Goal: Transaction & Acquisition: Purchase product/service

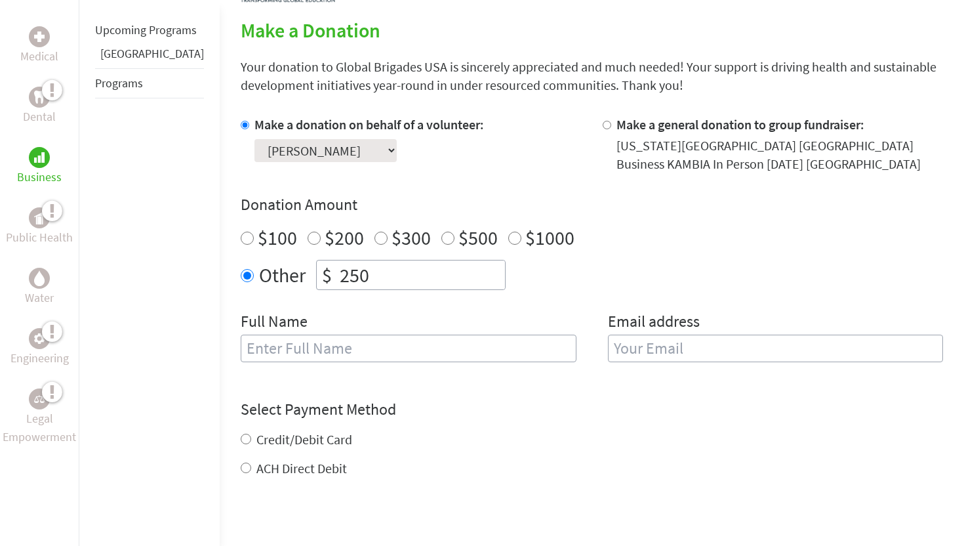
scroll to position [327, 0]
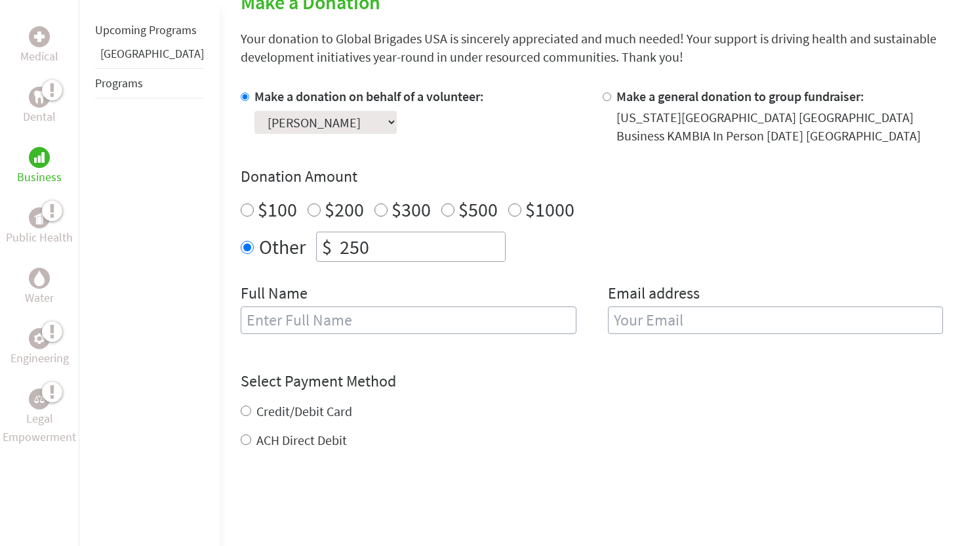
click at [273, 411] on label "Credit/Debit Card" at bounding box center [304, 411] width 96 height 16
click at [251, 411] on input "Credit/Debit Card" at bounding box center [246, 410] width 10 height 10
radio input "true"
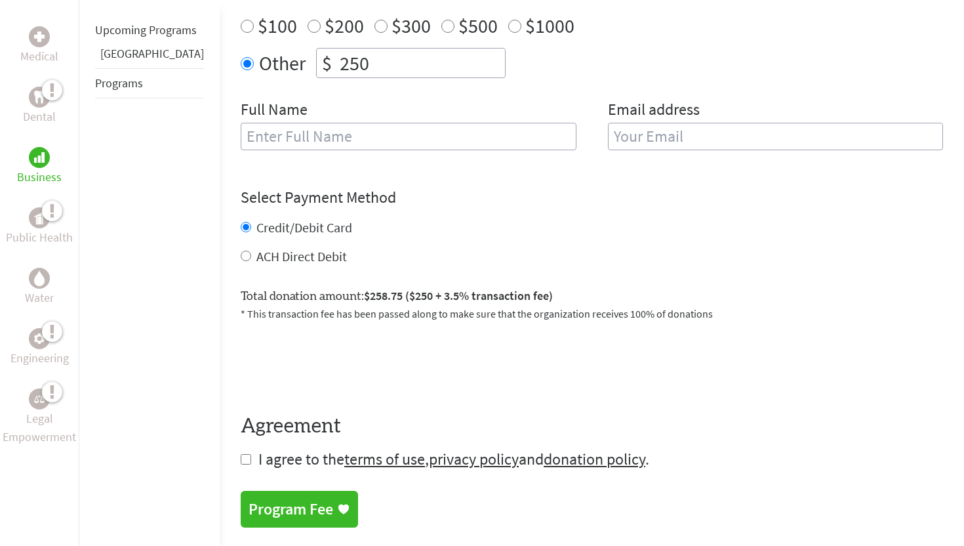
scroll to position [513, 0]
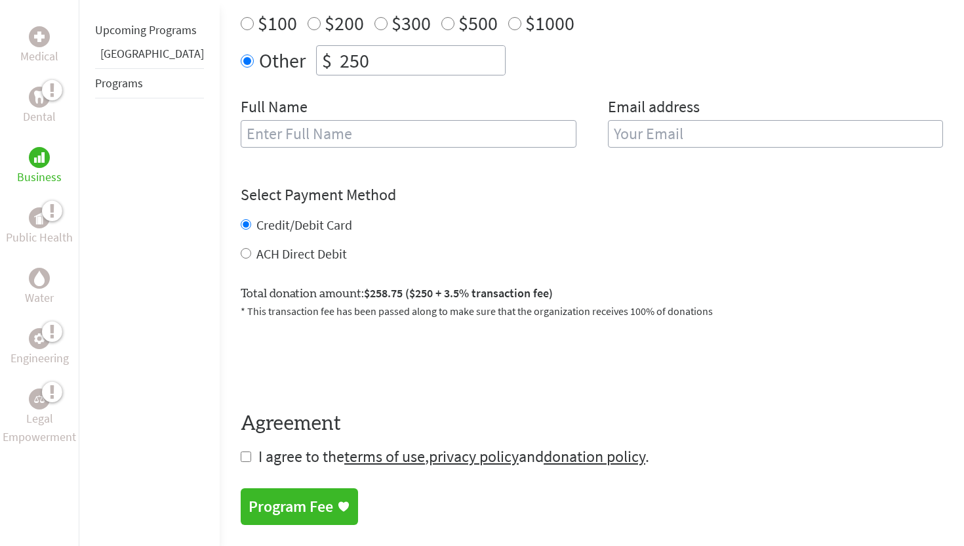
click at [241, 460] on input "checkbox" at bounding box center [246, 456] width 10 height 10
checkbox input "true"
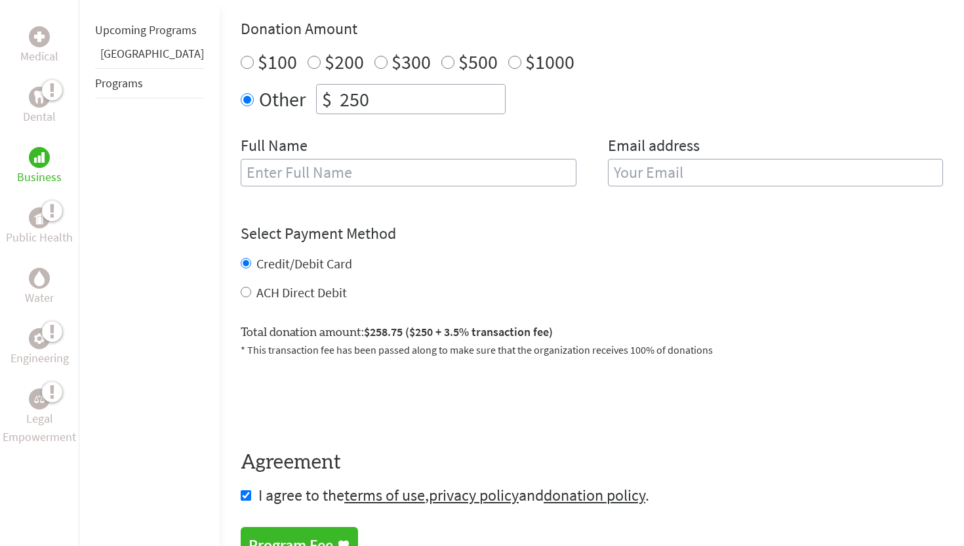
scroll to position [474, 0]
click at [241, 293] on input "ACH Direct Debit" at bounding box center [246, 292] width 10 height 10
radio input "true"
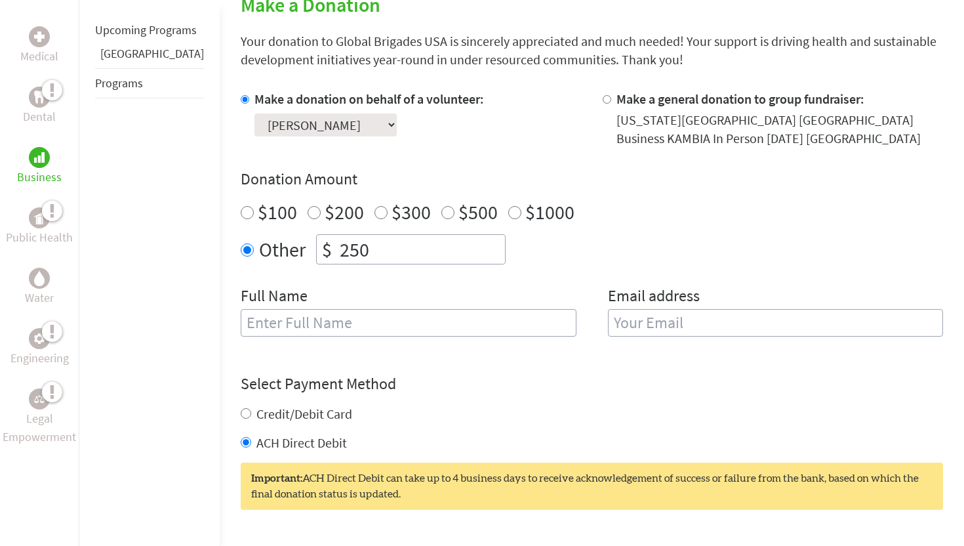
scroll to position [341, 0]
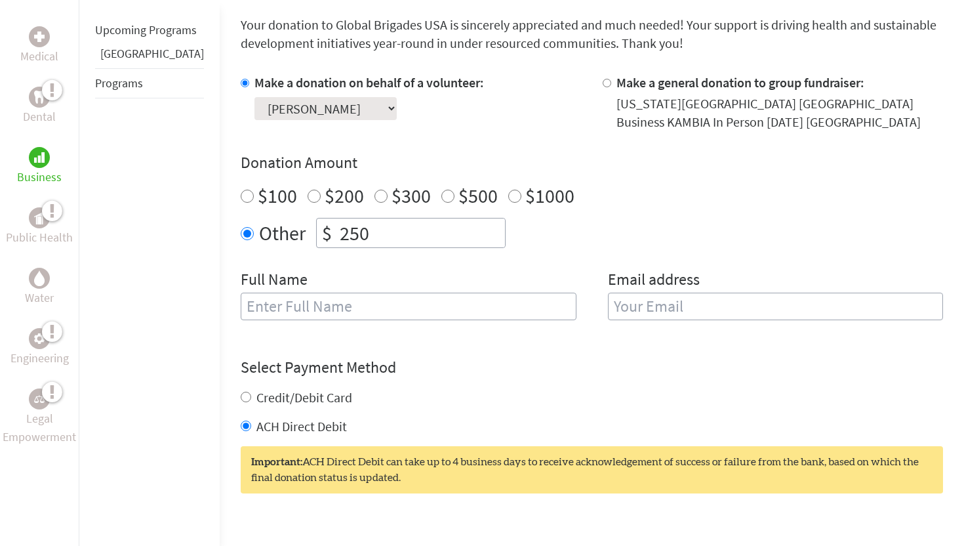
click at [241, 391] on div "Credit/Debit Card" at bounding box center [592, 397] width 702 height 18
click at [241, 395] on input "Credit/Debit Card" at bounding box center [246, 397] width 10 height 10
radio input "true"
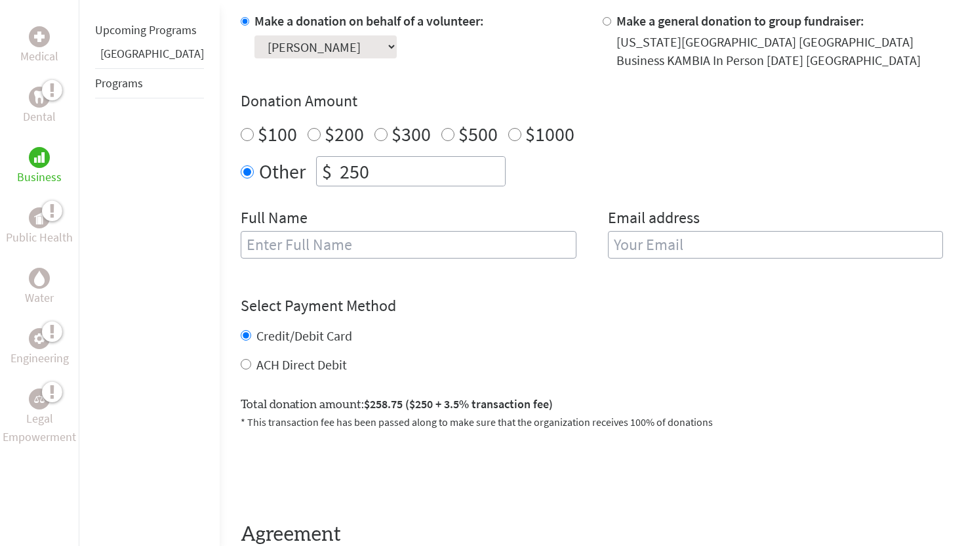
scroll to position [412, 0]
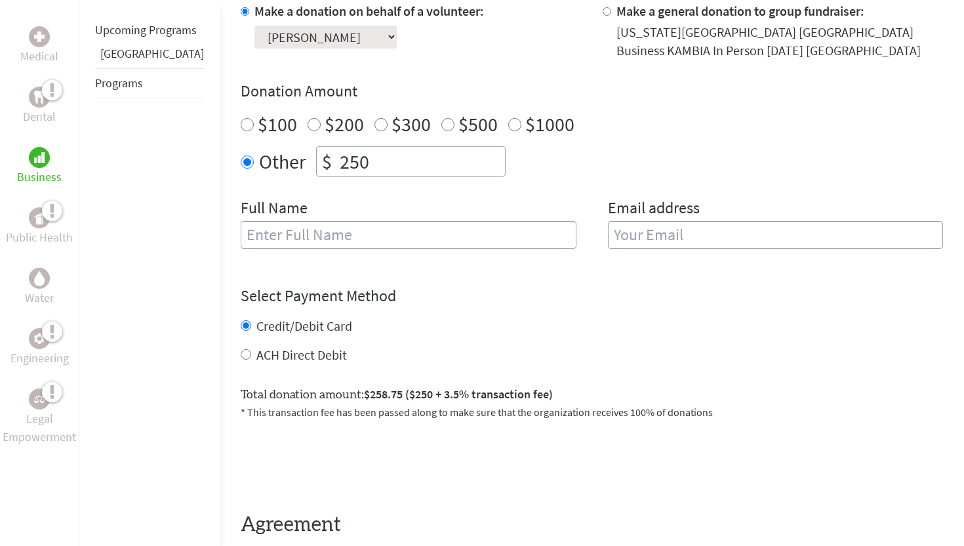
click at [412, 393] on span "$258.75 ($250 + 3.5% transaction fee)" at bounding box center [458, 393] width 189 height 15
click at [256, 356] on label "ACH Direct Debit" at bounding box center [301, 354] width 91 height 16
click at [241, 356] on input "ACH Direct Debit" at bounding box center [246, 354] width 10 height 10
radio input "true"
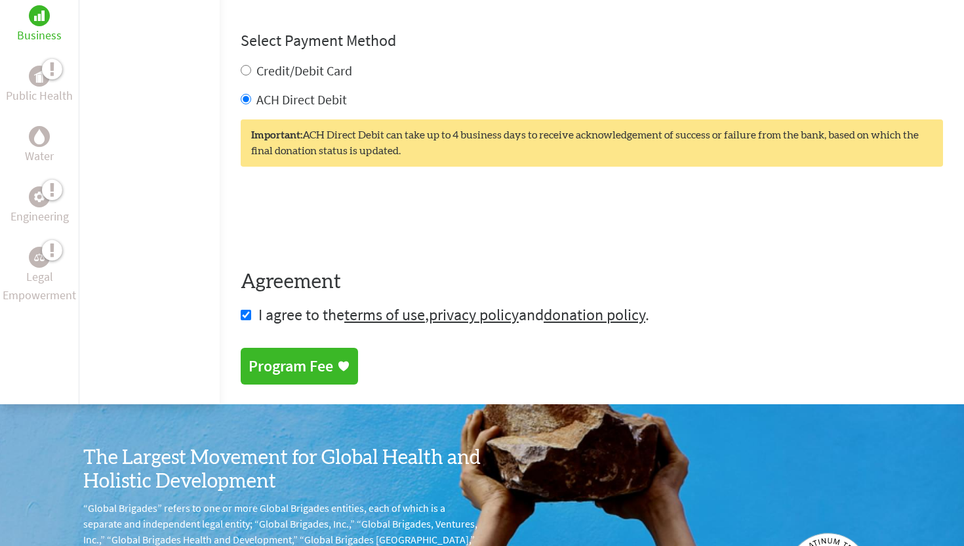
scroll to position [679, 0]
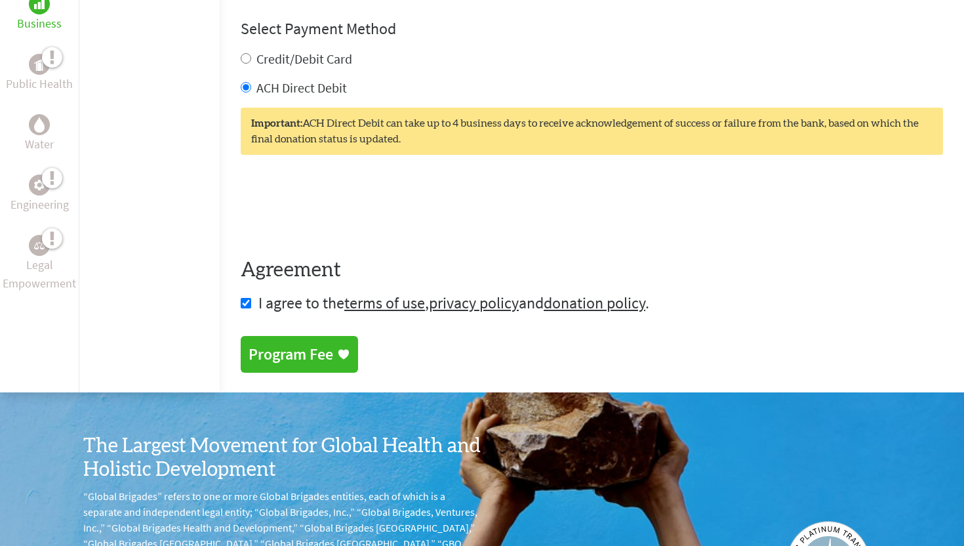
click at [264, 355] on div "Program Fee" at bounding box center [291, 354] width 85 height 21
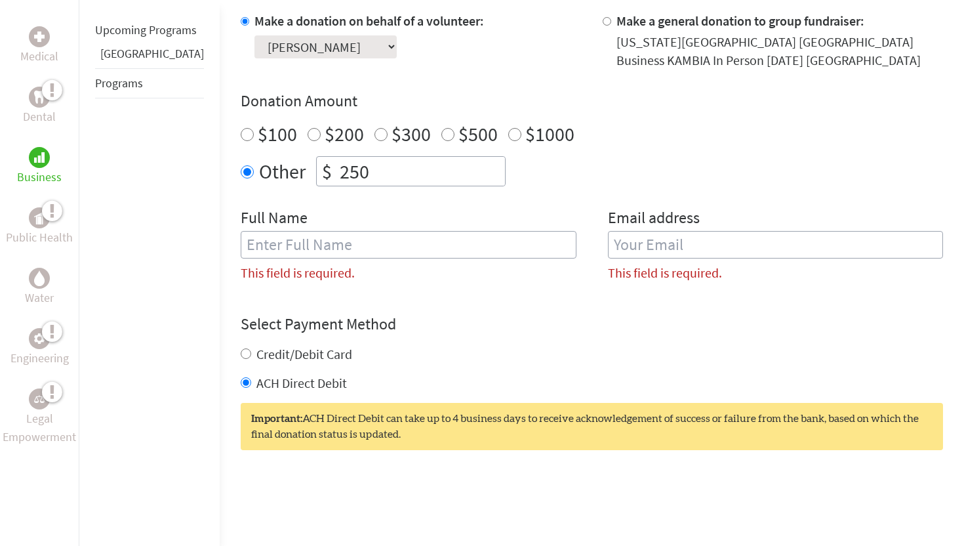
scroll to position [401, 0]
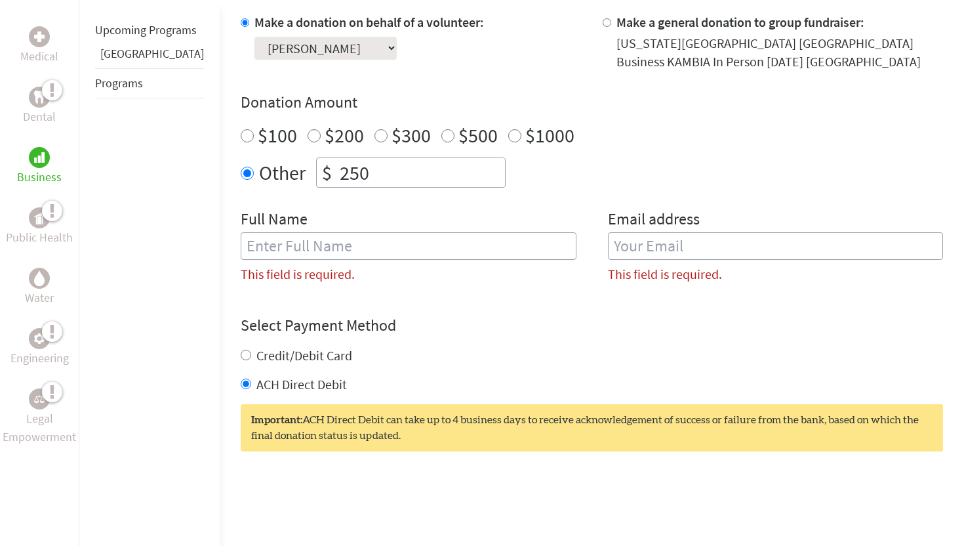
click at [297, 250] on input "text" at bounding box center [409, 246] width 336 height 28
type input "[PERSON_NAME]"
click at [615, 250] on input "email" at bounding box center [776, 246] width 336 height 28
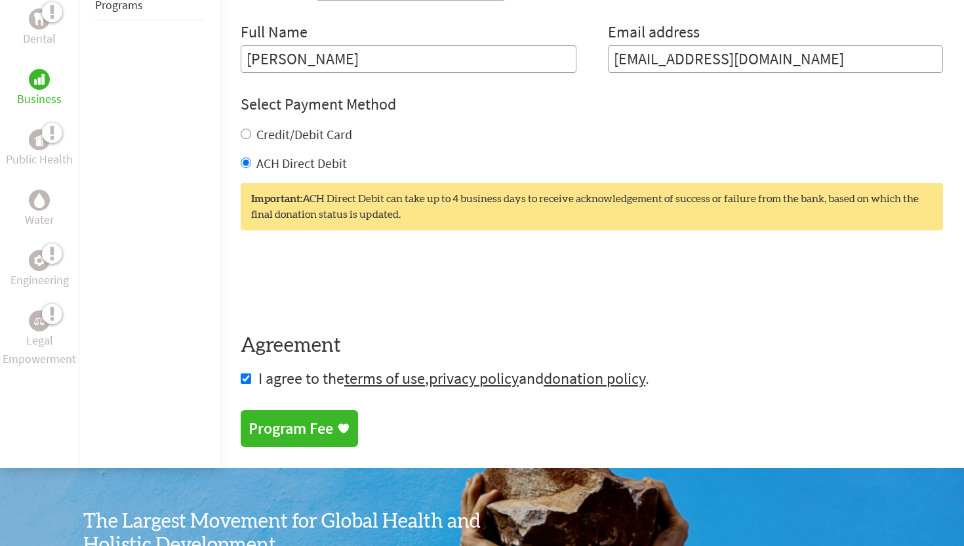
scroll to position [611, 0]
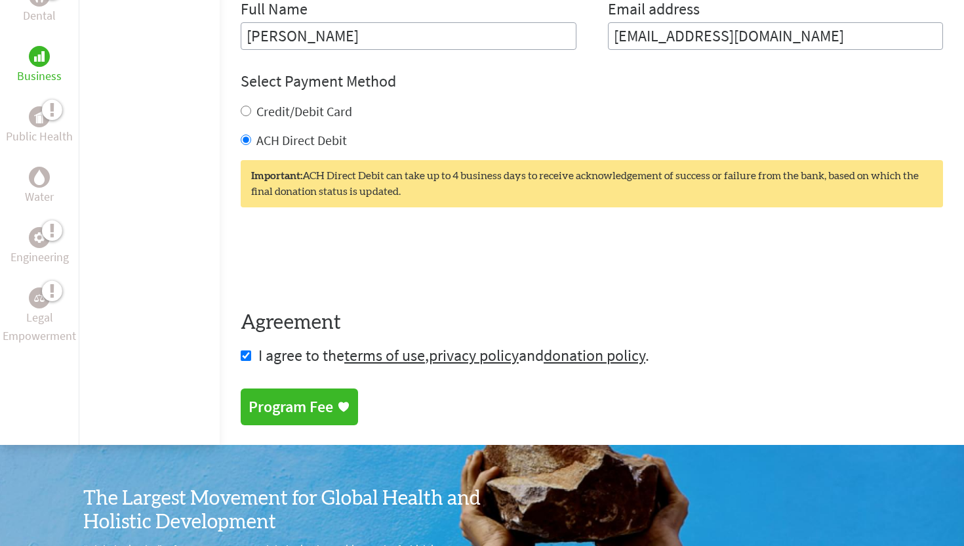
type input "[EMAIL_ADDRESS][DOMAIN_NAME]"
click at [282, 413] on div "Program Fee" at bounding box center [291, 406] width 85 height 21
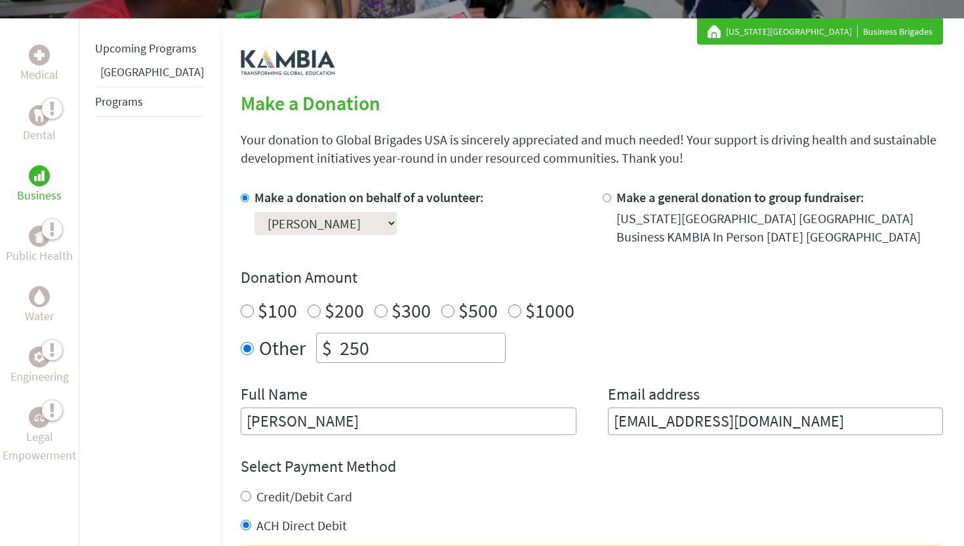
scroll to position [294, 0]
